Goal: Task Accomplishment & Management: Complete application form

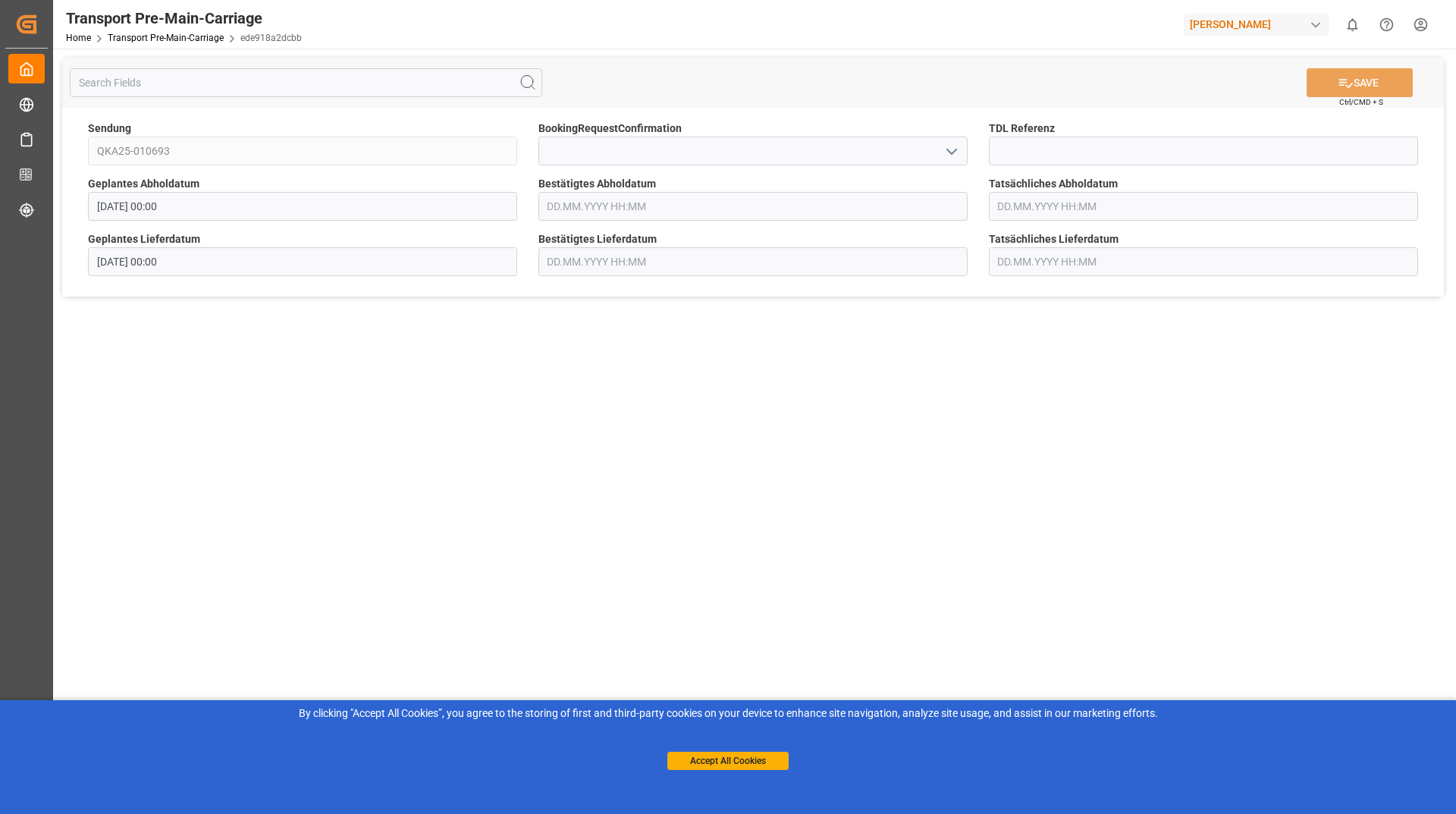
click at [958, 152] on icon "open menu" at bounding box center [952, 151] width 18 height 18
click at [729, 189] on div "Yes" at bounding box center [753, 184] width 428 height 34
type input "Yes"
click at [1342, 82] on icon at bounding box center [1347, 83] width 14 height 9
click at [952, 144] on icon "open menu" at bounding box center [952, 151] width 18 height 18
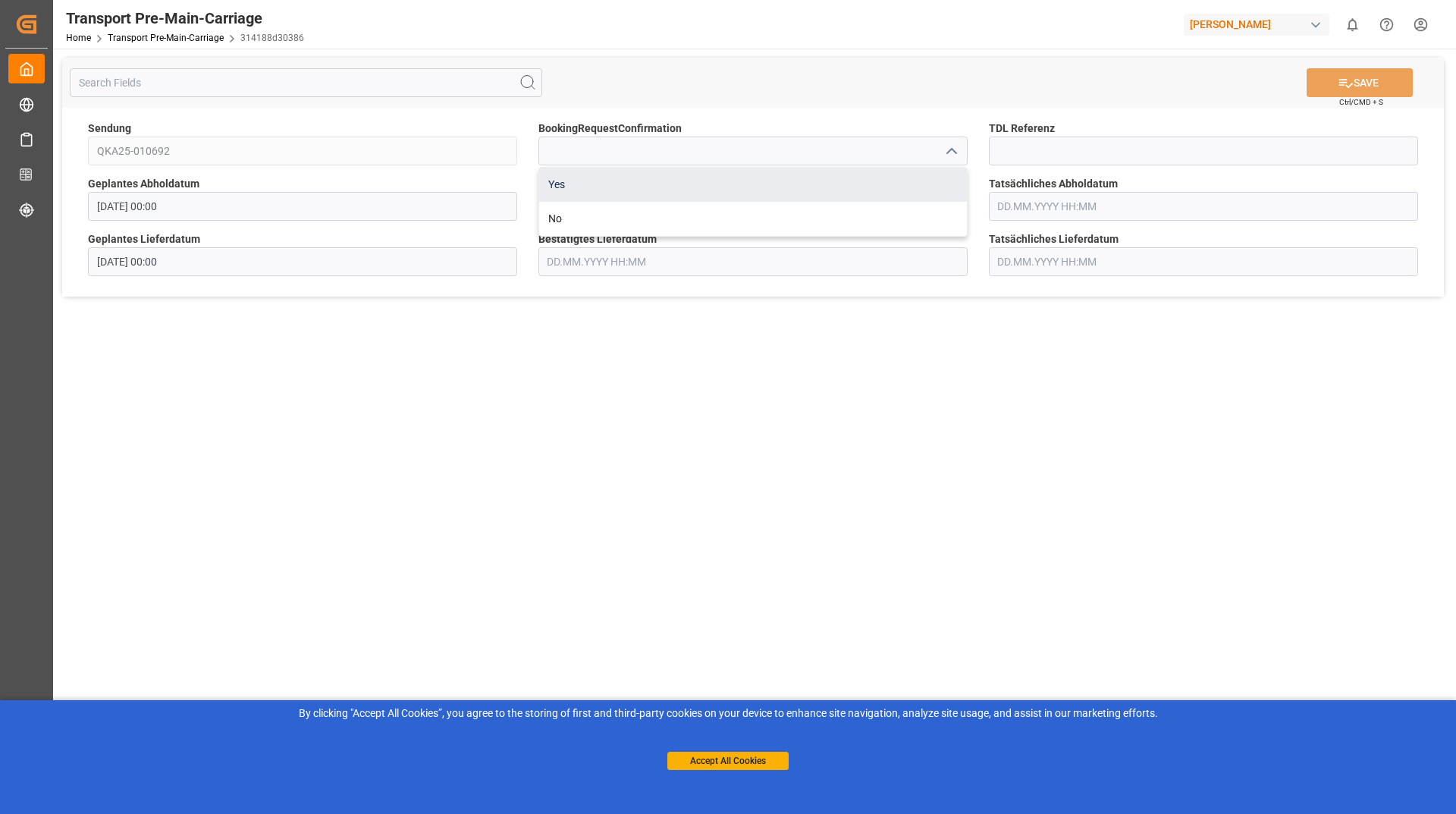
click at [726, 182] on div "Yes" at bounding box center [753, 184] width 428 height 34
type input "Yes"
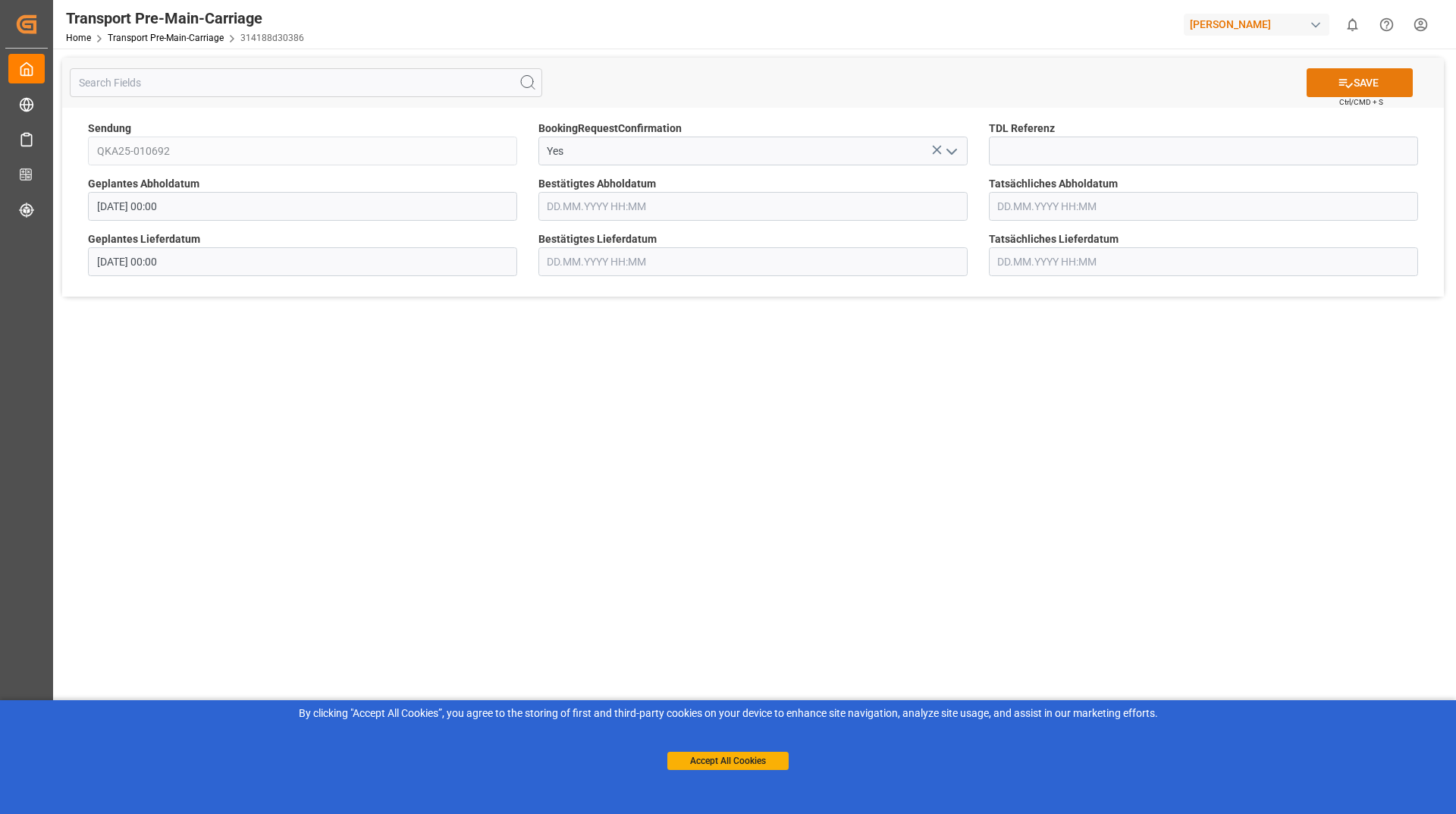
click at [1350, 92] on button "SAVE" at bounding box center [1360, 83] width 106 height 29
